Goal: Information Seeking & Learning: Compare options

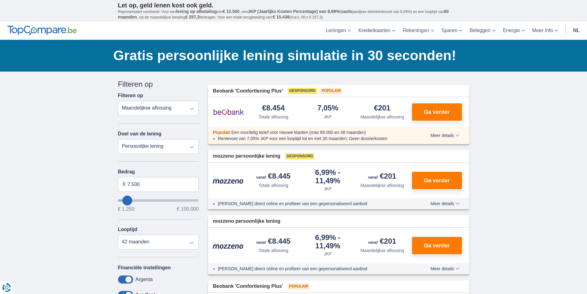
click at [190, 110] on select "Totale aflossing JKP Maandelijkse aflossing" at bounding box center [158, 108] width 81 height 15
click at [118, 101] on select "Totale aflossing JKP Maandelijkse aflossing" at bounding box center [158, 108] width 81 height 15
click at [167, 184] on input "7.500" at bounding box center [158, 184] width 81 height 15
type input "33.250"
type input "33250"
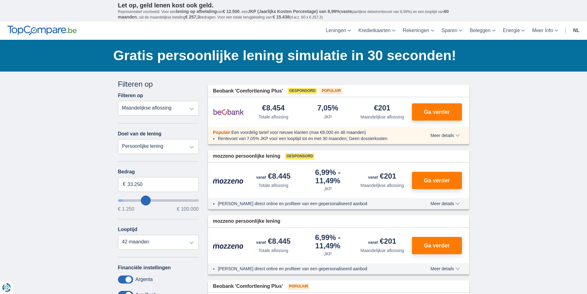
click at [146, 202] on input "wantToBorrow" at bounding box center [158, 200] width 81 height 2
select select "120"
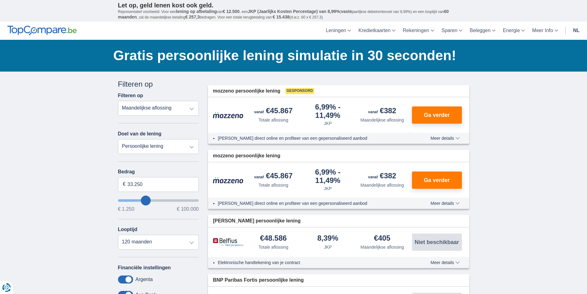
click at [143, 202] on input "wantToBorrow" at bounding box center [158, 200] width 81 height 2
type input "13.250"
type input "13250"
select select "60"
type input "13250"
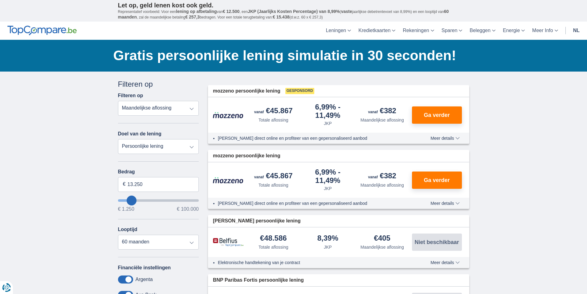
click at [132, 199] on input "wantToBorrow" at bounding box center [158, 200] width 81 height 2
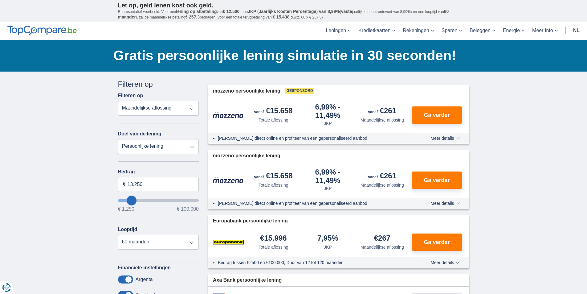
type input "2.250"
type input "2250"
select select "24"
type input "2250"
click at [123, 199] on input "wantToBorrow" at bounding box center [158, 200] width 81 height 2
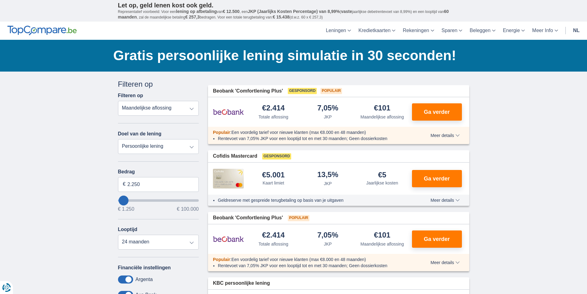
type input "9.250"
type input "9250"
select select "48"
type input "9250"
click at [129, 199] on input "wantToBorrow" at bounding box center [158, 200] width 81 height 2
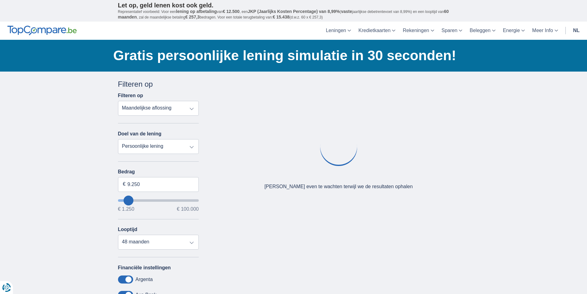
click at [129, 199] on input "wantToBorrow" at bounding box center [158, 200] width 81 height 2
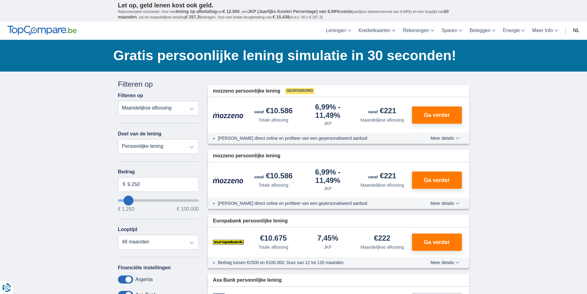
type input "17.250"
type input "17250"
select select "84"
type input "17250"
click at [135, 199] on input "wantToBorrow" at bounding box center [158, 200] width 81 height 2
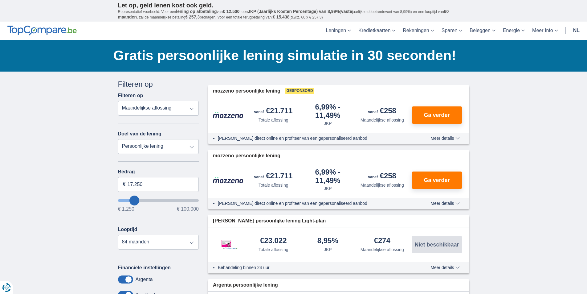
click at [133, 200] on input "wantToBorrow" at bounding box center [158, 200] width 81 height 2
click at [131, 200] on input "wantToBorrow" at bounding box center [158, 200] width 81 height 2
type input "6.250"
type input "6250"
select select "42"
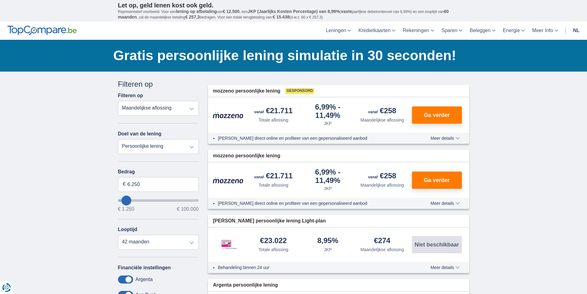
type input "6250"
click at [127, 199] on input "wantToBorrow" at bounding box center [158, 200] width 81 height 2
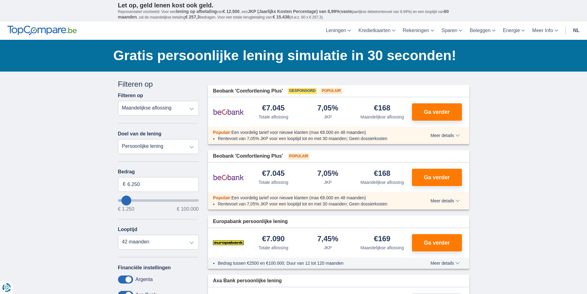
type input "18.250"
type input "18250"
select select "84"
type input "18250"
click at [135, 199] on input "wantToBorrow" at bounding box center [158, 200] width 81 height 2
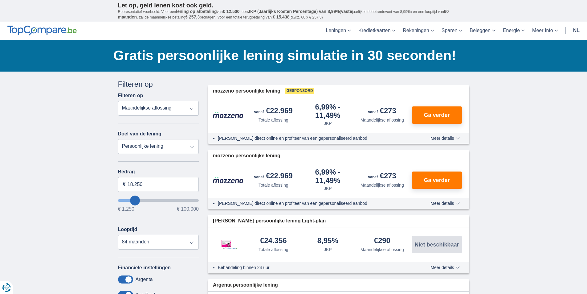
click at [133, 199] on input "wantToBorrow" at bounding box center [158, 200] width 81 height 2
type input "8.250"
type input "8250"
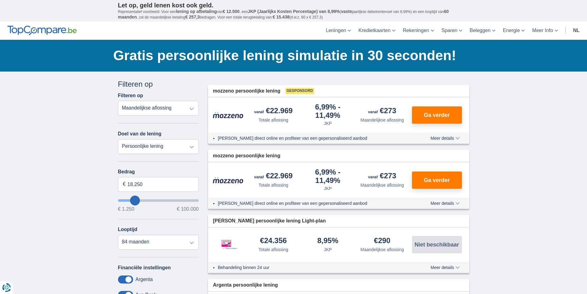
select select "48"
type input "8250"
click at [128, 199] on input "wantToBorrow" at bounding box center [158, 200] width 81 height 2
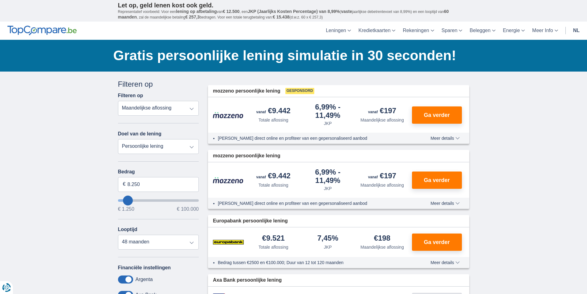
click at [131, 199] on input "wantToBorrow" at bounding box center [158, 200] width 81 height 2
type input "16.250"
type input "16250"
select select "84"
type input "16250"
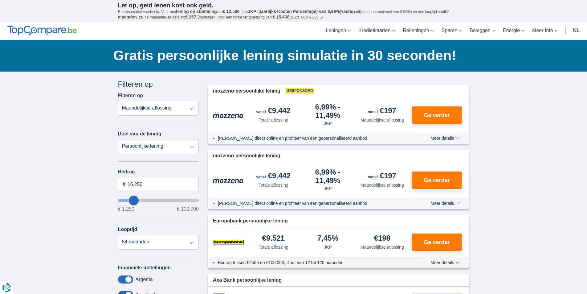
click at [133, 199] on input "wantToBorrow" at bounding box center [158, 200] width 81 height 2
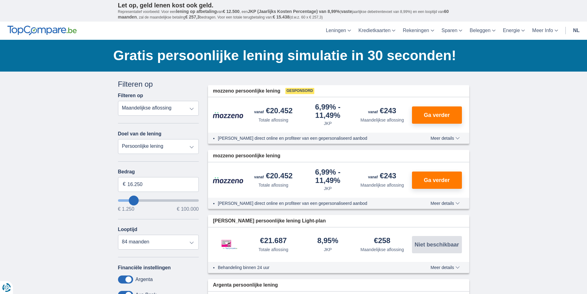
click at [133, 199] on input "wantToBorrow" at bounding box center [158, 200] width 81 height 2
drag, startPoint x: 141, startPoint y: 183, endPoint x: 127, endPoint y: 183, distance: 14.2
click at [127, 183] on input "16.250" at bounding box center [158, 184] width 81 height 15
click at [135, 186] on input "10" at bounding box center [158, 184] width 81 height 15
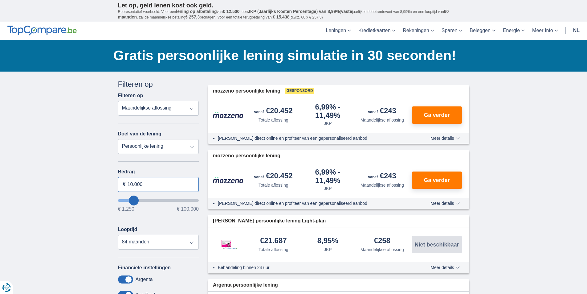
type input "10.000"
type input "10250"
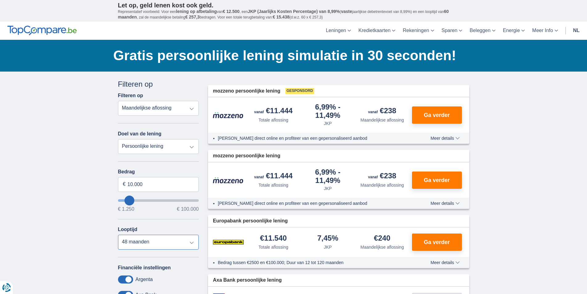
select select "24"
click at [118, 235] on select "12 maanden 18 maanden 24 maanden 30 maanden 36 maanden 42 maanden 48 maanden" at bounding box center [158, 242] width 81 height 15
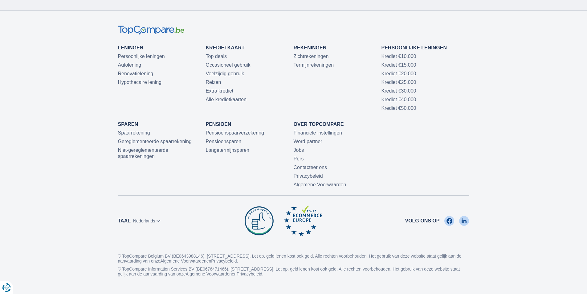
scroll to position [1912, 0]
